Goal: Task Accomplishment & Management: Use online tool/utility

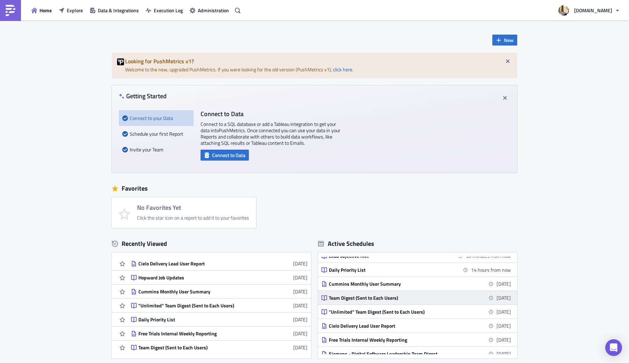
scroll to position [13, 0]
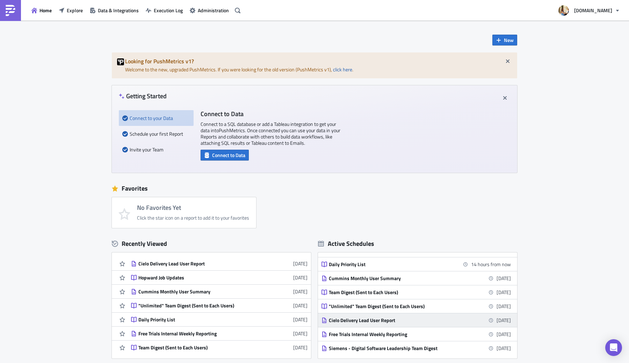
click at [357, 319] on div "Cielo Delivery Lead User Report" at bounding box center [390, 320] width 122 height 6
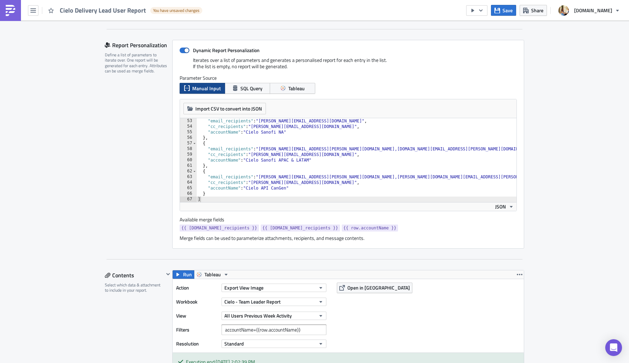
scroll to position [290, 0]
click at [334, 177] on div "{ "email_recipients" : "[PERSON_NAME][EMAIL_ADDRESS][DOMAIN_NAME]" , "cc_recipi…" at bounding box center [465, 160] width 539 height 95
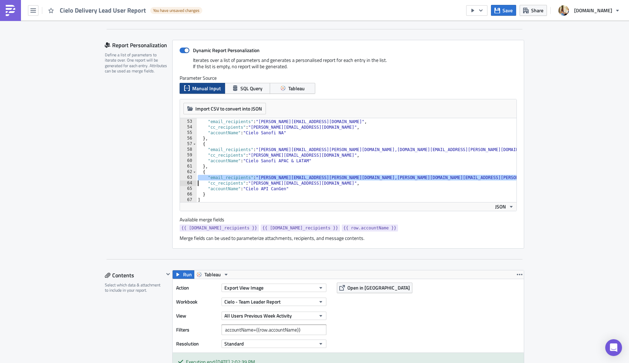
click at [334, 177] on div "{ "email_recipients" : "[PERSON_NAME][EMAIL_ADDRESS][DOMAIN_NAME]" , "cc_recipi…" at bounding box center [465, 160] width 539 height 95
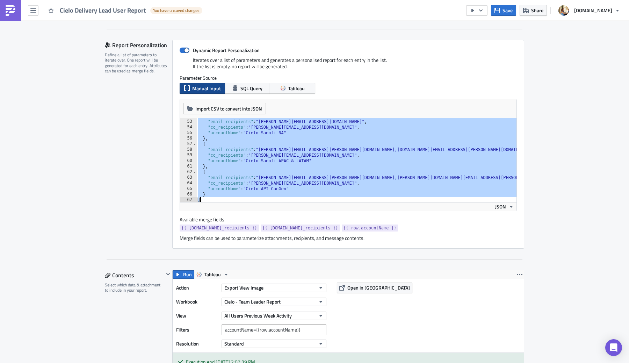
click at [334, 177] on div "{ "email_recipients" : "[PERSON_NAME][EMAIL_ADDRESS][DOMAIN_NAME]" , "cc_recipi…" at bounding box center [465, 160] width 539 height 95
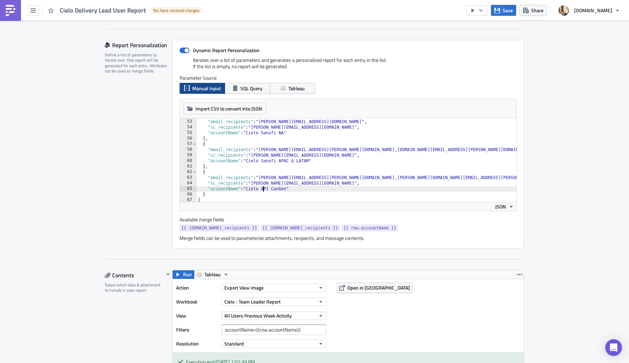
click at [264, 188] on div "{ "email_recipients" : "[PERSON_NAME][EMAIL_ADDRESS][DOMAIN_NAME]" , "cc_recipi…" at bounding box center [465, 160] width 539 height 95
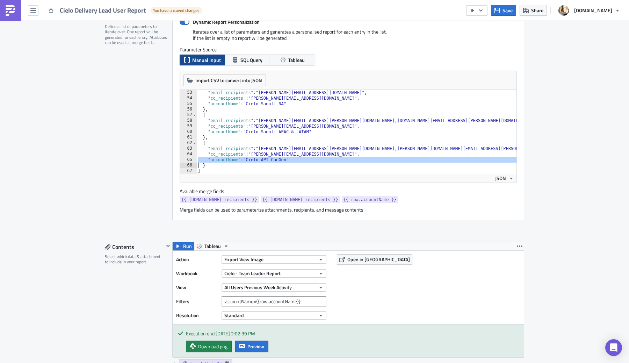
scroll to position [174, 0]
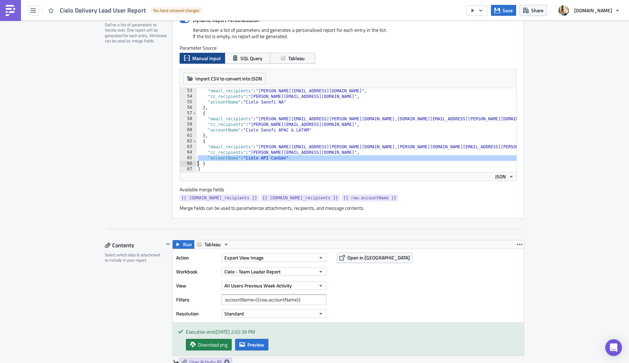
click at [299, 158] on div ""email_recipients" : "[PERSON_NAME][EMAIL_ADDRESS][DOMAIN_NAME]" , "cc_recipien…" at bounding box center [465, 135] width 539 height 95
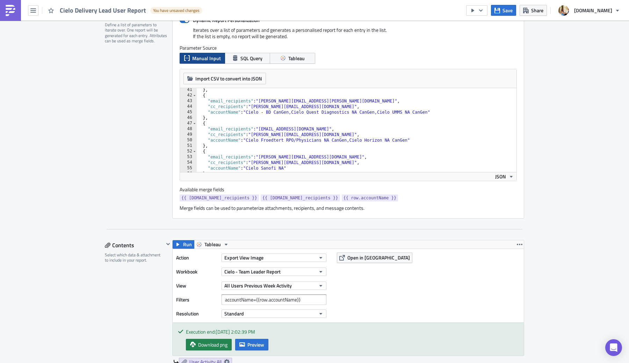
scroll to position [214, 0]
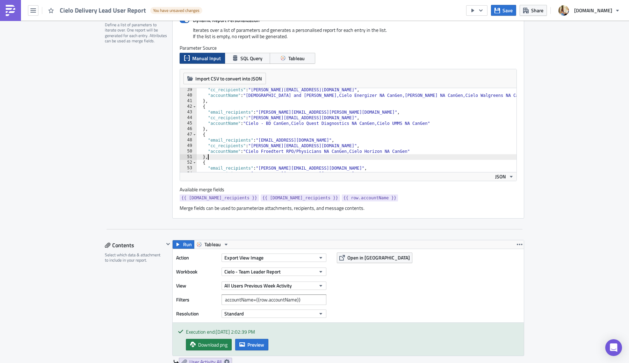
click at [302, 154] on div ""cc_recipients" : "[PERSON_NAME][EMAIL_ADDRESS][DOMAIN_NAME]" , "accountName" :…" at bounding box center [465, 134] width 539 height 95
click at [302, 151] on div ""cc_recipients" : "[PERSON_NAME][EMAIL_ADDRESS][DOMAIN_NAME]" , "accountName" :…" at bounding box center [465, 134] width 539 height 95
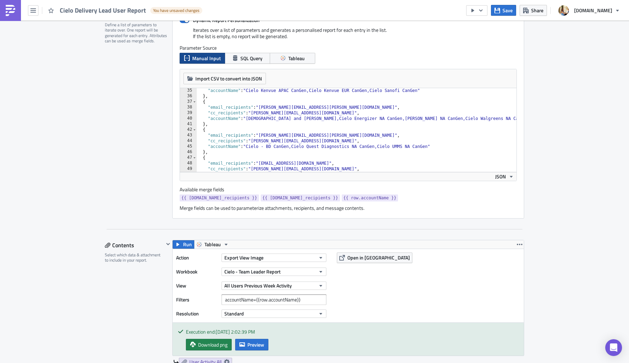
scroll to position [182, 0]
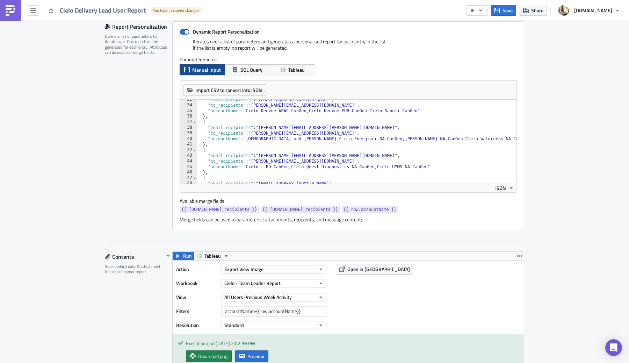
click at [303, 165] on div ""email_recipients" : "[EMAIL_ADDRESS][DOMAIN_NAME]" , "cc_recipients" : "[PERSO…" at bounding box center [465, 144] width 539 height 95
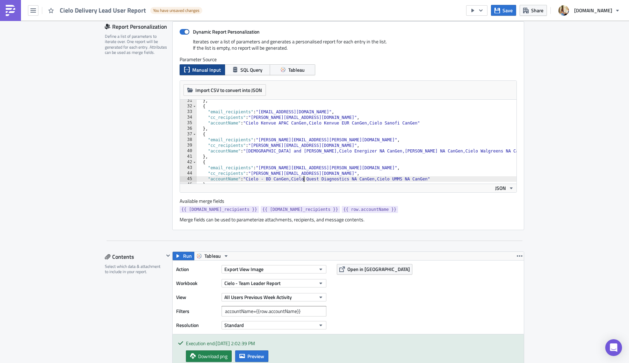
scroll to position [169, 0]
click at [290, 137] on div "} , { "email_recipients" : "[EMAIL_ADDRESS][DOMAIN_NAME]" , "cc_recipients" : "…" at bounding box center [465, 145] width 539 height 95
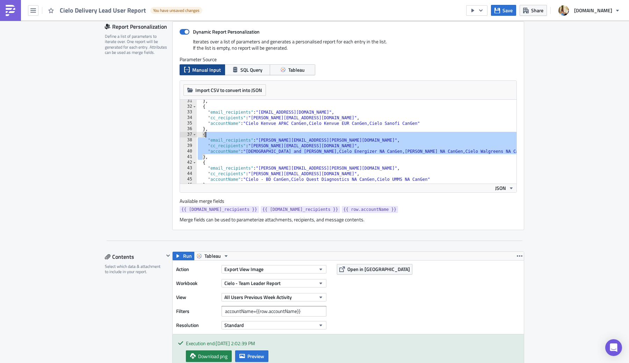
click at [290, 137] on div "} , { "email_recipients" : "[EMAIL_ADDRESS][DOMAIN_NAME]" , "cc_recipients" : "…" at bounding box center [465, 145] width 539 height 95
click at [290, 141] on div "} , { "email_recipients" : "[EMAIL_ADDRESS][DOMAIN_NAME]" , "cc_recipients" : "…" at bounding box center [465, 145] width 539 height 95
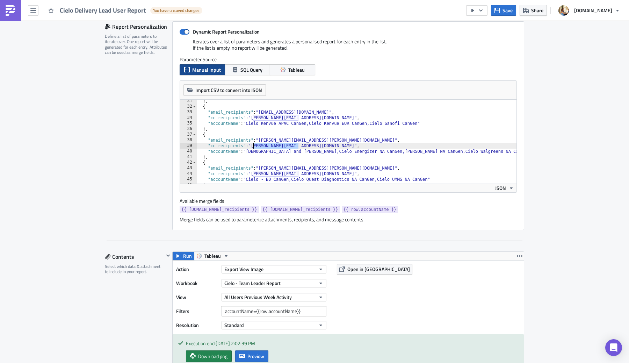
drag, startPoint x: 298, startPoint y: 145, endPoint x: 253, endPoint y: 147, distance: 45.1
click at [253, 147] on div "} , { "email_recipients" : "[EMAIL_ADDRESS][DOMAIN_NAME]" , "cc_recipients" : "…" at bounding box center [465, 145] width 539 height 95
click at [269, 151] on div "} , { "email_recipients" : "[EMAIL_ADDRESS][DOMAIN_NAME]" , "cc_recipients" : "…" at bounding box center [465, 145] width 539 height 95
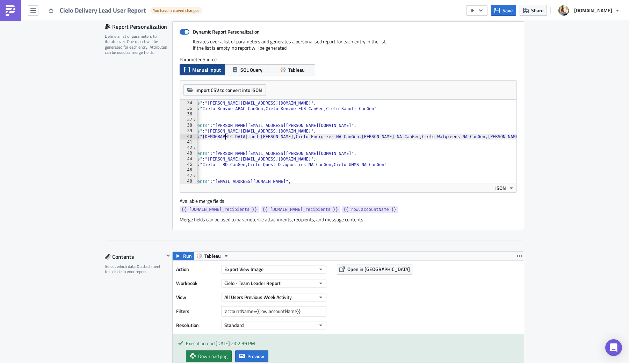
scroll to position [185, 0]
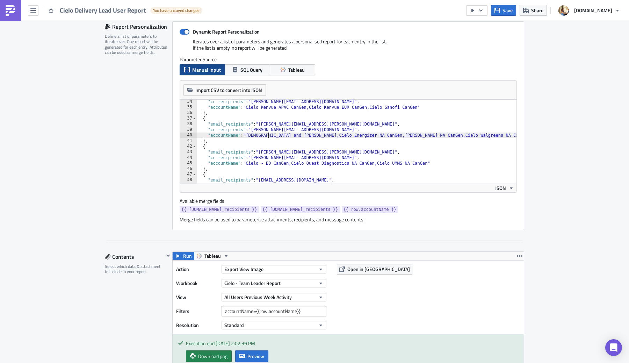
click at [219, 144] on div ""cc_recipients" : "[PERSON_NAME][EMAIL_ADDRESS][DOMAIN_NAME]" , "accountName" :…" at bounding box center [465, 146] width 539 height 95
drag, startPoint x: 216, startPoint y: 141, endPoint x: 213, endPoint y: 141, distance: 3.5
click at [213, 141] on div ""cc_recipients" : "[PERSON_NAME][EMAIL_ADDRESS][DOMAIN_NAME]" , "accountName" :…" at bounding box center [465, 146] width 539 height 95
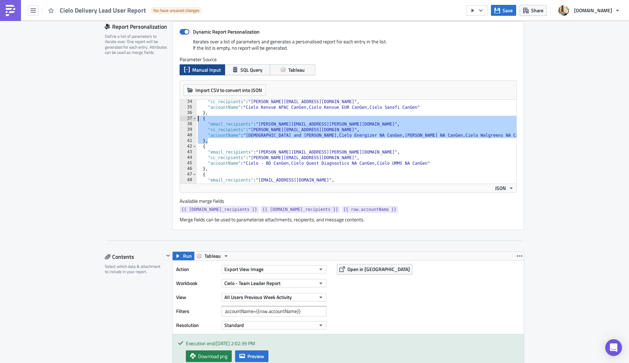
drag, startPoint x: 217, startPoint y: 142, endPoint x: 189, endPoint y: 121, distance: 35.7
click at [189, 121] on div "}, 34 35 36 37 38 39 40 41 42 43 44 45 46 47 48 49 50 "cc_recipients" : "[PERSO…" at bounding box center [348, 142] width 337 height 84
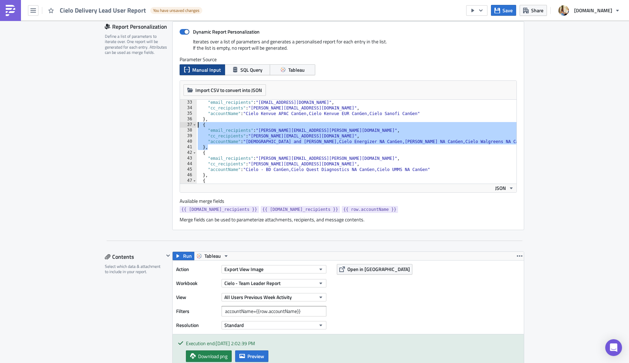
scroll to position [179, 0]
click at [258, 143] on div ""email_recipients" : "[EMAIL_ADDRESS][DOMAIN_NAME]" , "cc_recipients" : "[PERSO…" at bounding box center [465, 147] width 539 height 95
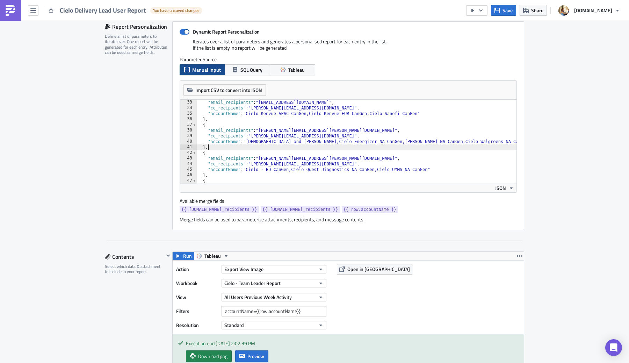
click at [215, 147] on div ""email_recipients" : "[EMAIL_ADDRESS][DOMAIN_NAME]" , "cc_recipients" : "[PERSO…" at bounding box center [465, 147] width 539 height 95
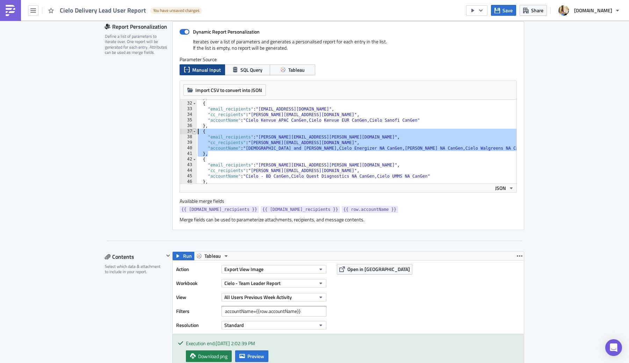
drag, startPoint x: 214, startPoint y: 154, endPoint x: 193, endPoint y: 132, distance: 30.4
click at [193, 132] on div "}, 31 32 33 34 35 36 37 38 39 40 41 42 43 44 45 46 47 } , { "email_recipients" …" at bounding box center [348, 142] width 337 height 84
type textarea "},"
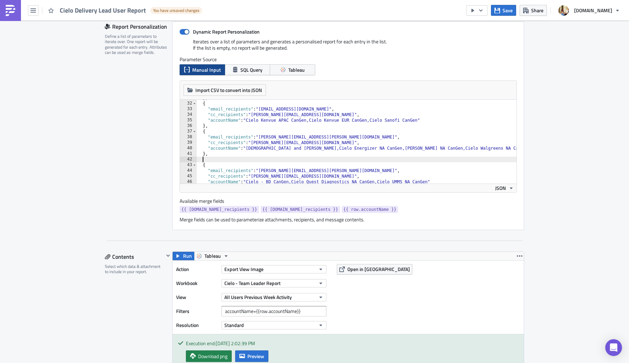
paste textarea "},"
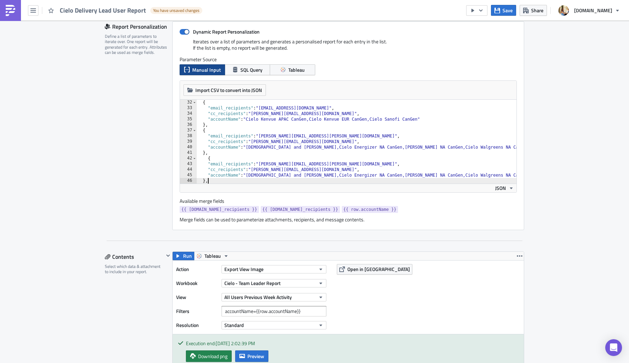
scroll to position [173, 0]
click at [208, 158] on div "{ "email_recipients" : "[EMAIL_ADDRESS][DOMAIN_NAME]" , "cc_recipients" : "[PER…" at bounding box center [465, 147] width 539 height 95
click at [226, 172] on div "{ "email_recipients" : "[EMAIL_ADDRESS][DOMAIN_NAME]" , "cc_recipients" : "[PER…" at bounding box center [465, 147] width 539 height 95
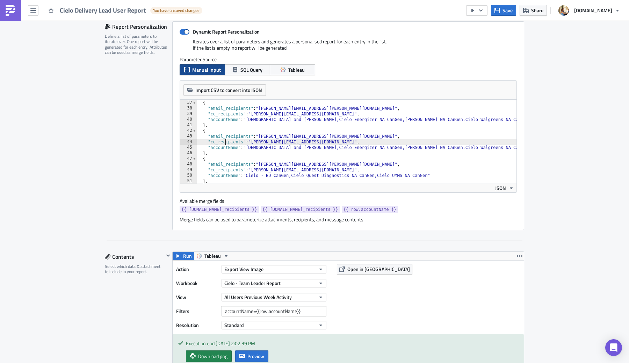
scroll to position [206, 0]
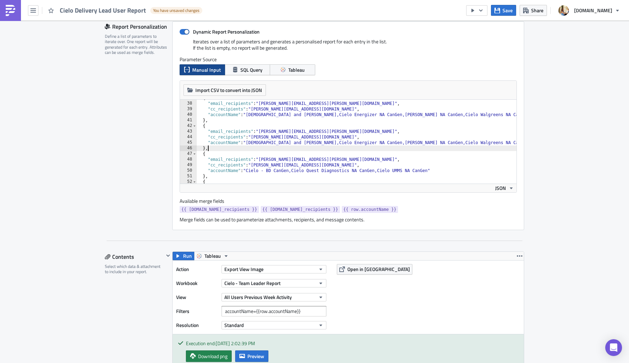
click at [218, 151] on div "{ "email_recipients" : "[PERSON_NAME][EMAIL_ADDRESS][PERSON_NAME][DOMAIN_NAME]"…" at bounding box center [465, 142] width 539 height 95
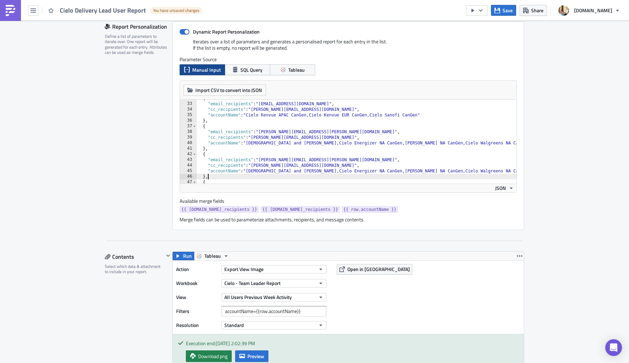
scroll to position [190, 0]
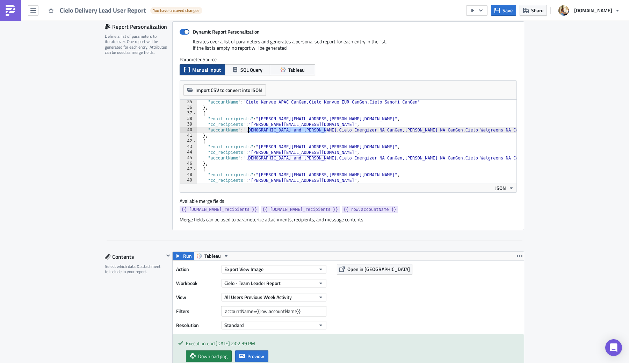
drag, startPoint x: 326, startPoint y: 130, endPoint x: 248, endPoint y: 129, distance: 78.3
click at [248, 129] on div ""accountName" : "Cielo Kenvue APAC CanGen,Cielo Kenvue EUR CanGen,Cielo Sanofi …" at bounding box center [465, 146] width 539 height 95
drag, startPoint x: 372, startPoint y: 131, endPoint x: 312, endPoint y: 131, distance: 59.8
click at [312, 131] on div ""accountName" : "Cielo Kenvue APAC CanGen,Cielo Kenvue EUR CanGen,Cielo Sanofi …" at bounding box center [465, 146] width 539 height 95
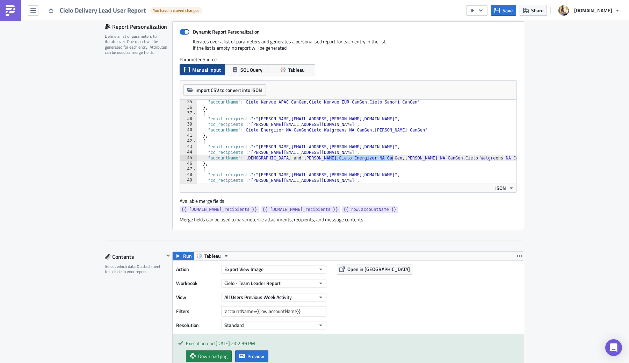
drag, startPoint x: 326, startPoint y: 158, endPoint x: 391, endPoint y: 159, distance: 64.7
click at [391, 159] on div ""accountName" : "Cielo Kenvue APAC CanGen,Cielo Kenvue EUR CanGen,Cielo Sanofi …" at bounding box center [465, 146] width 539 height 95
drag, startPoint x: 383, startPoint y: 160, endPoint x: 449, endPoint y: 157, distance: 65.8
click at [449, 157] on div ""accountName" : "Cielo Kenvue APAC CanGen,Cielo Kenvue EUR CanGen,Cielo Sanofi …" at bounding box center [465, 146] width 539 height 95
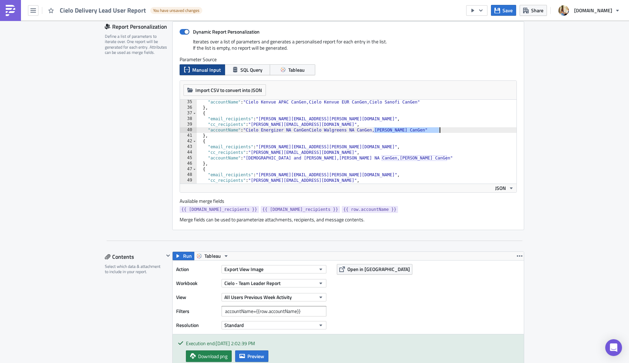
drag, startPoint x: 375, startPoint y: 131, endPoint x: 439, endPoint y: 131, distance: 64.7
click at [439, 131] on div ""accountName" : "Cielo Kenvue APAC CanGen,Cielo Kenvue EUR CanGen,Cielo Sanofi …" at bounding box center [465, 146] width 539 height 95
click at [425, 132] on div ""accountName" : "Cielo Kenvue APAC CanGen,Cielo Kenvue EUR CanGen,Cielo Sanofi …" at bounding box center [465, 146] width 539 height 95
click at [311, 131] on div ""accountName" : "Cielo Kenvue APAC CanGen,Cielo Kenvue EUR CanGen,Cielo Sanofi …" at bounding box center [465, 146] width 539 height 95
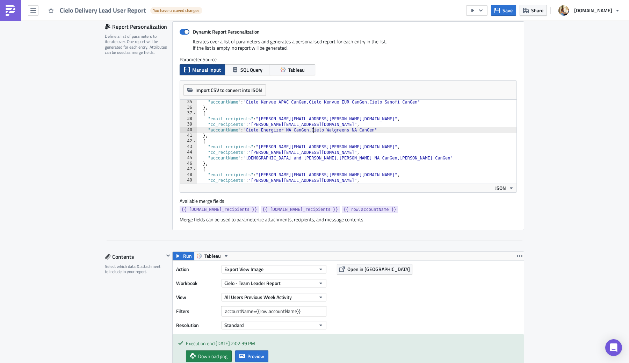
click at [292, 147] on div ""accountName" : "Cielo Kenvue APAC CanGen,Cielo Kenvue EUR CanGen,Cielo Sanofi …" at bounding box center [465, 146] width 539 height 95
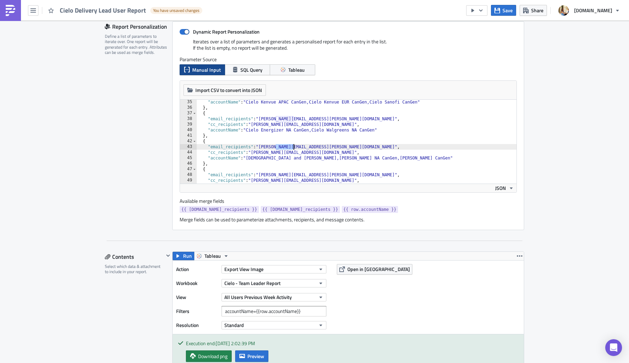
click at [292, 147] on div ""accountName" : "Cielo Kenvue APAC CanGen,Cielo Kenvue EUR CanGen,Cielo Sanofi …" at bounding box center [465, 146] width 539 height 95
drag, startPoint x: 298, startPoint y: 153, endPoint x: 253, endPoint y: 152, distance: 45.4
click at [253, 152] on div ""accountName" : "Cielo Kenvue APAC CanGen,Cielo Kenvue EUR CanGen,Cielo Sanofi …" at bounding box center [465, 146] width 539 height 95
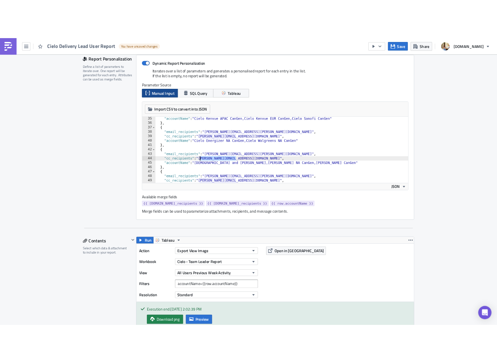
scroll to position [0, 8]
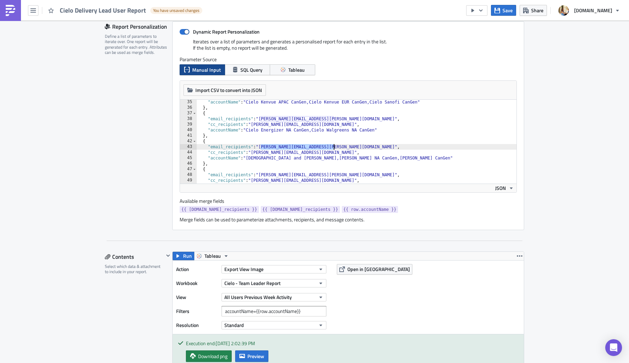
drag, startPoint x: 260, startPoint y: 146, endPoint x: 333, endPoint y: 146, distance: 73.0
click at [334, 146] on div ""accountName" : "Cielo Kenvue APAC CanGen,Cielo Kenvue EUR CanGen,Cielo Sanofi …" at bounding box center [465, 146] width 539 height 95
paste textarea "[PERSON_NAME][EMAIL_ADDRESS][DOMAIN_NAME]"
click at [319, 153] on div ""accountName" : "Cielo Kenvue APAC CanGen,Cielo Kenvue EUR CanGen,[PERSON_NAME]…" at bounding box center [465, 146] width 539 height 95
click at [319, 151] on div ""accountName" : "Cielo Kenvue APAC CanGen,Cielo Kenvue EUR CanGen,[PERSON_NAME]…" at bounding box center [465, 146] width 539 height 95
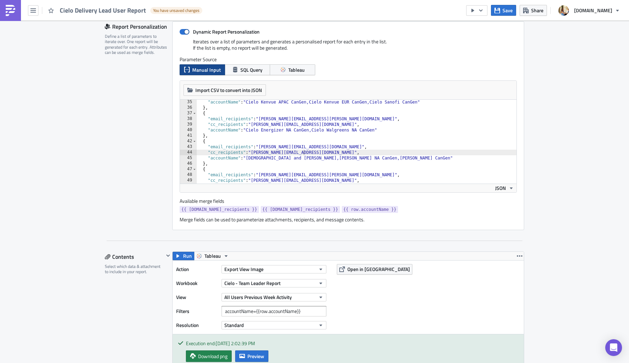
drag, startPoint x: 447, startPoint y: 158, endPoint x: 383, endPoint y: 160, distance: 64.3
click at [383, 160] on div ""accountName" : "Cielo Kenvue APAC CanGen,Cielo Kenvue EUR CanGen,[PERSON_NAME]…" at bounding box center [465, 146] width 539 height 95
type textarea ""accountName": "[DEMOGRAPHIC_DATA] and [PERSON_NAME],[PERSON_NAME] NA CanGen""
click at [393, 159] on div ""accountName" : "Cielo Kenvue APAC CanGen,Cielo Kenvue EUR CanGen,[PERSON_NAME]…" at bounding box center [465, 146] width 539 height 95
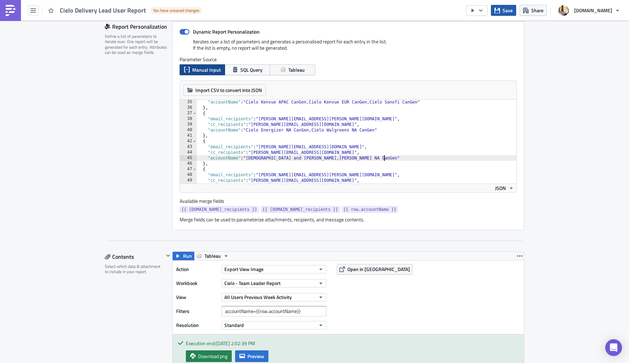
click at [513, 9] on span "Save" at bounding box center [508, 10] width 10 height 7
